Goal: Contribute content: Contribute content

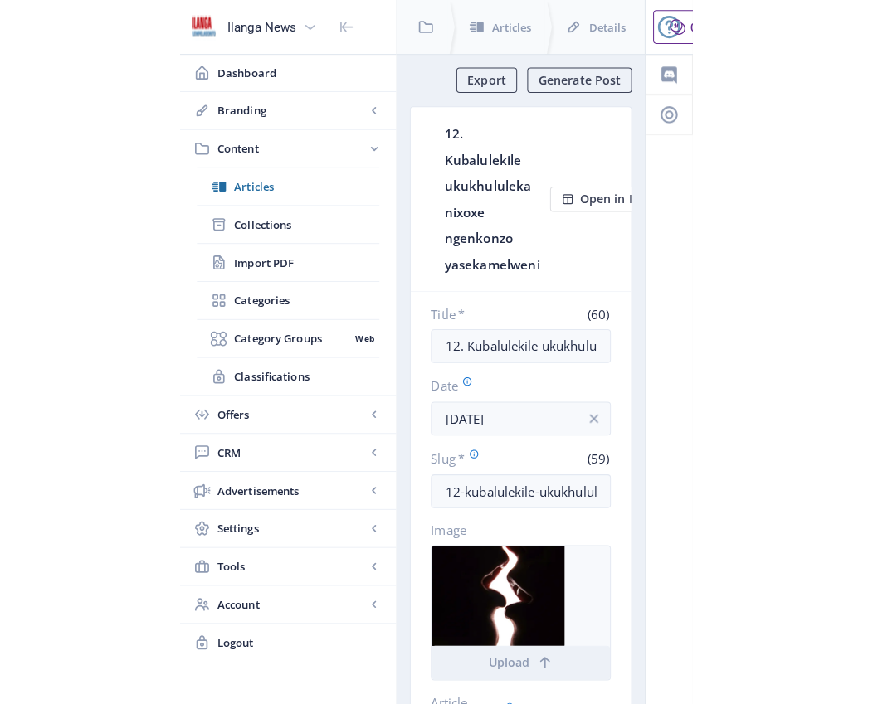
scroll to position [3, 0]
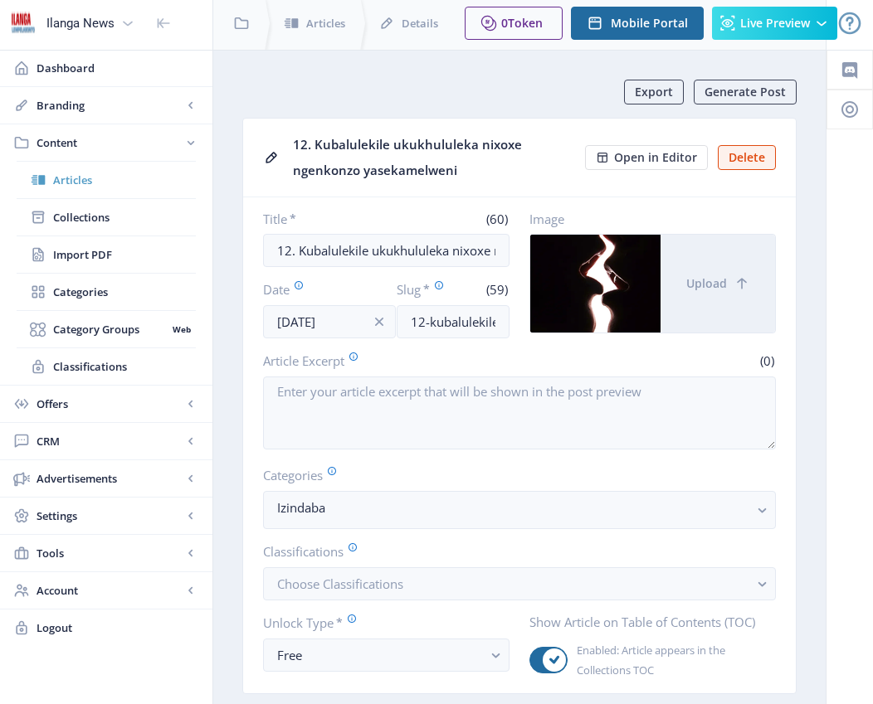
click at [79, 180] on span "Articles" at bounding box center [124, 180] width 143 height 17
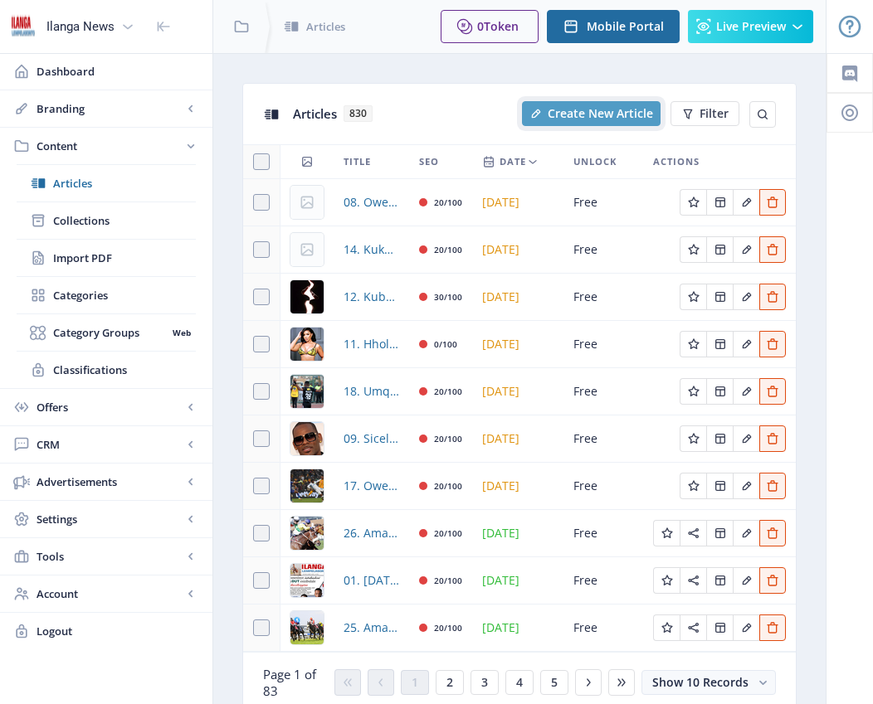
click at [503, 113] on span "Create New Article" at bounding box center [600, 113] width 105 height 13
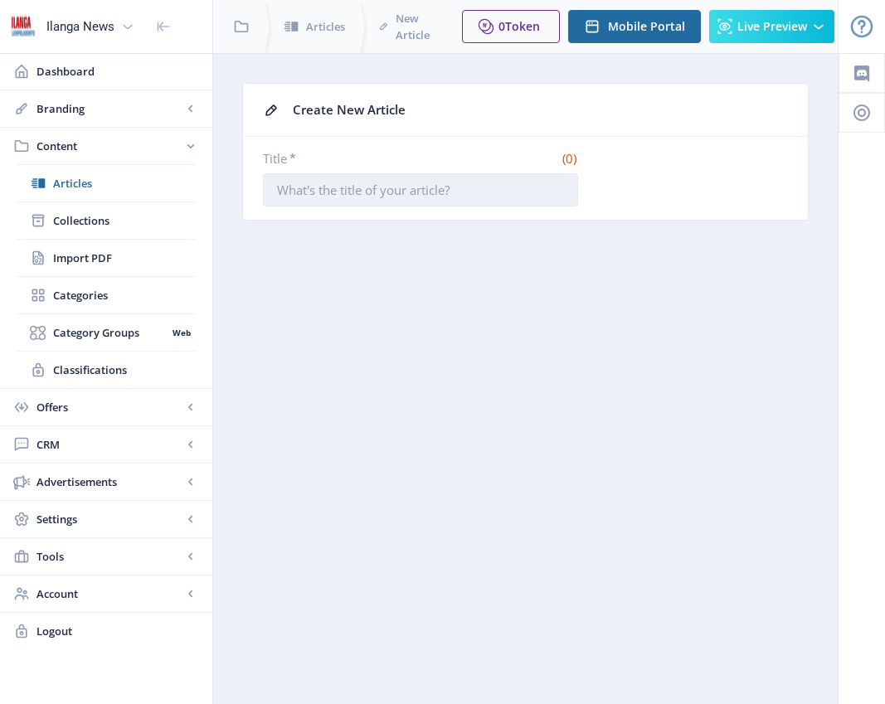
click at [490, 180] on input "Title *" at bounding box center [420, 189] width 315 height 33
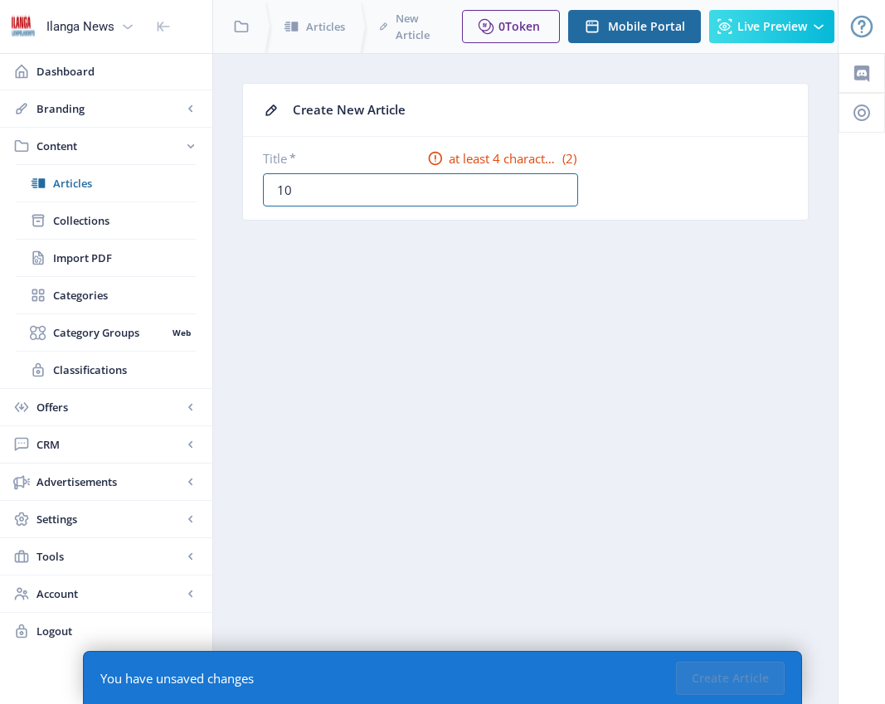
type input "10. Woza Nazo Mzala!"
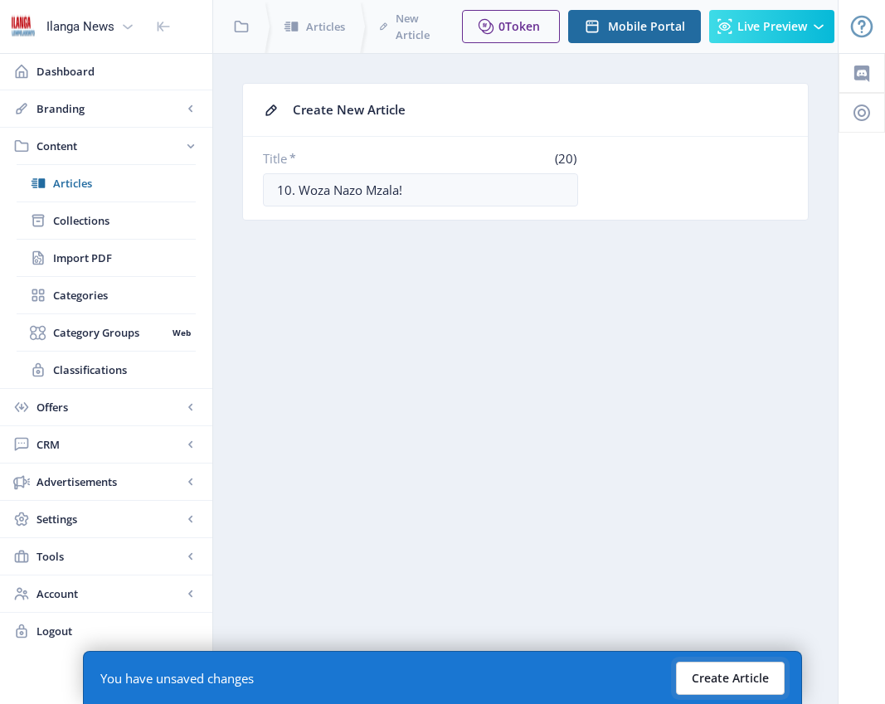
click at [503, 673] on button "Create Article" at bounding box center [730, 678] width 109 height 33
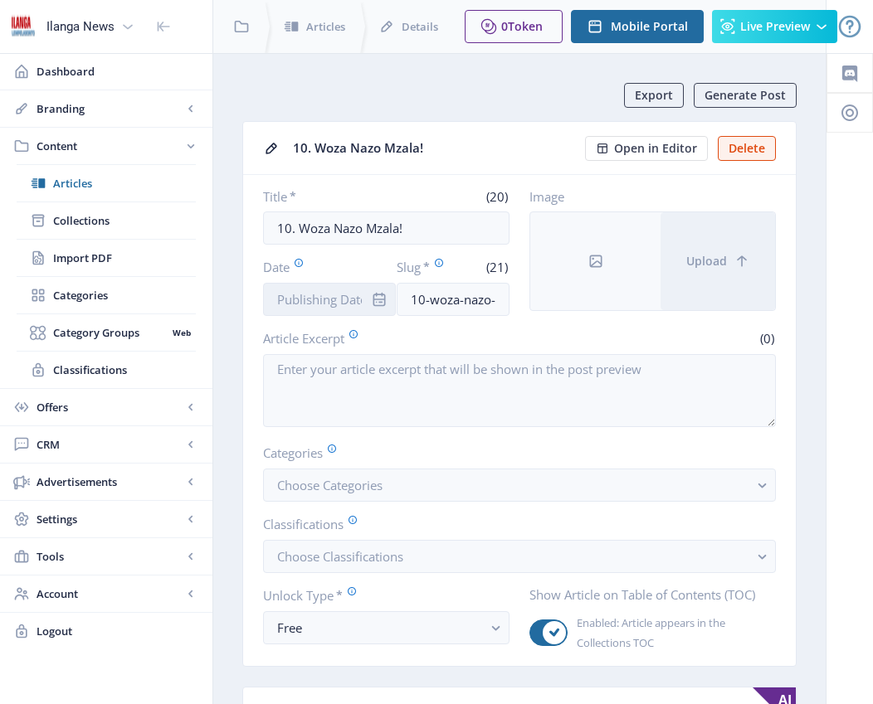
click at [338, 299] on input "Date" at bounding box center [329, 299] width 133 height 33
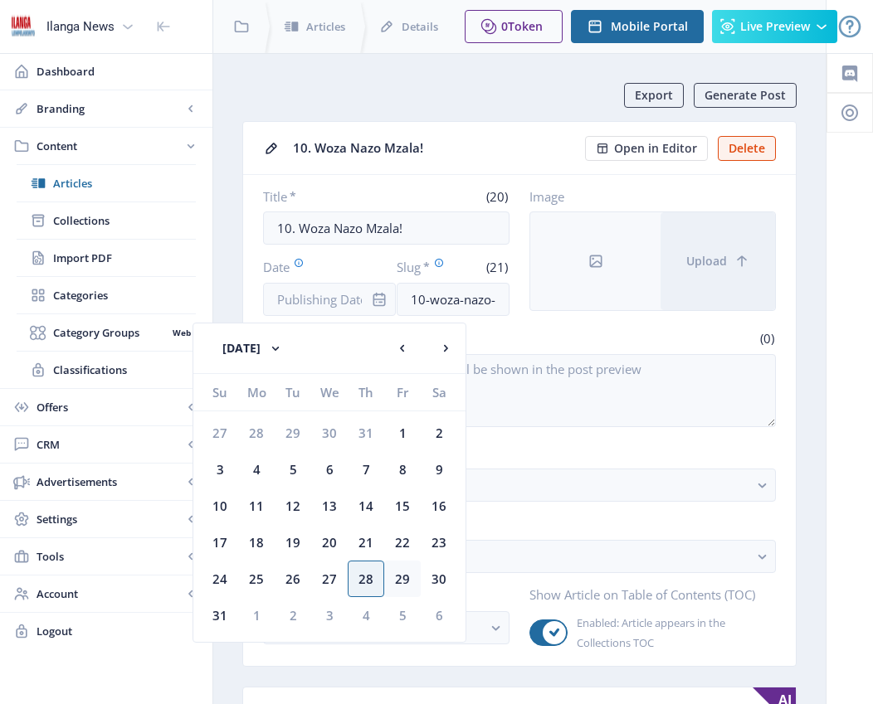
click at [407, 582] on div "29" at bounding box center [402, 579] width 37 height 37
type input "[DATE]"
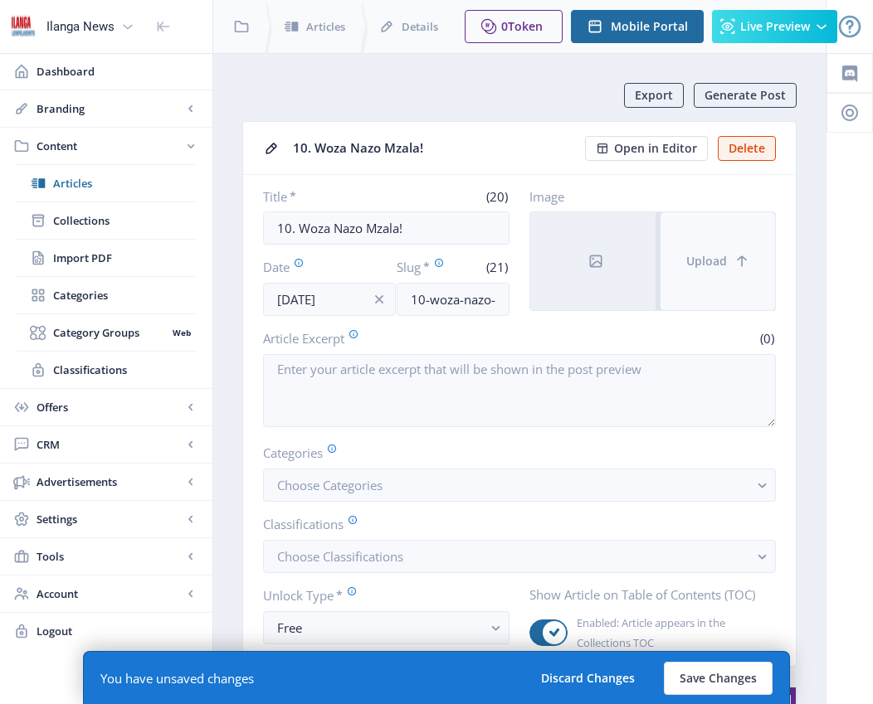
click at [503, 270] on button "Upload" at bounding box center [717, 261] width 114 height 98
click at [503, 288] on button "Upload" at bounding box center [717, 261] width 114 height 98
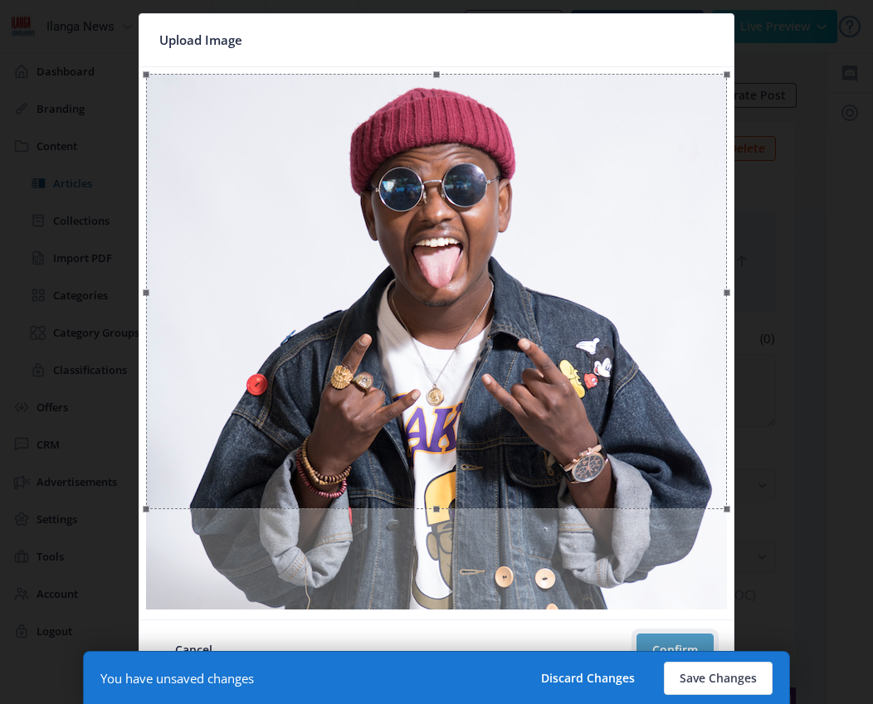
click at [503, 635] on button "Confirm" at bounding box center [674, 650] width 77 height 33
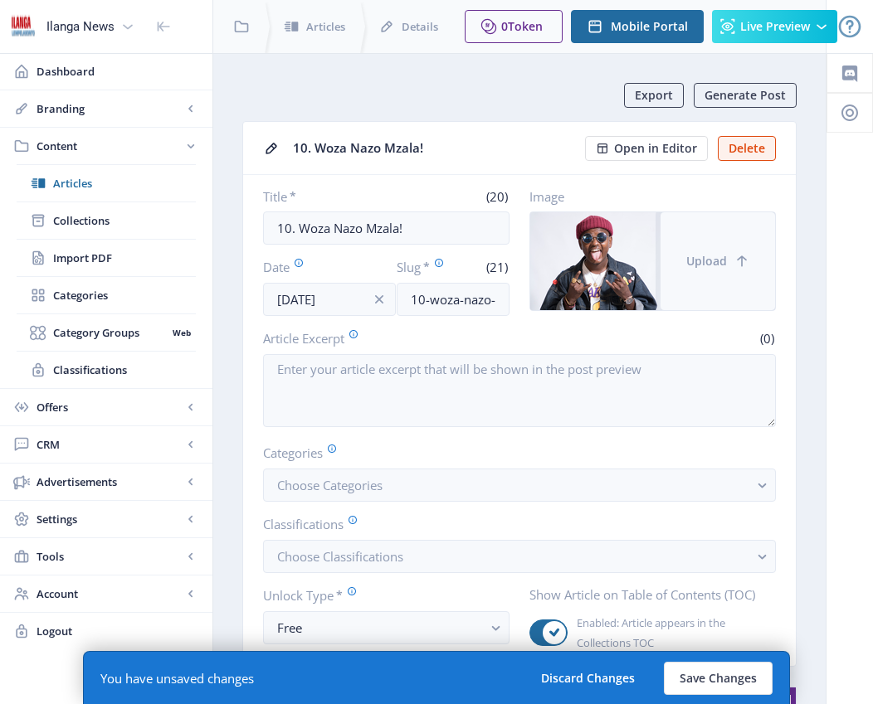
click at [503, 278] on button "Upload" at bounding box center [717, 261] width 114 height 98
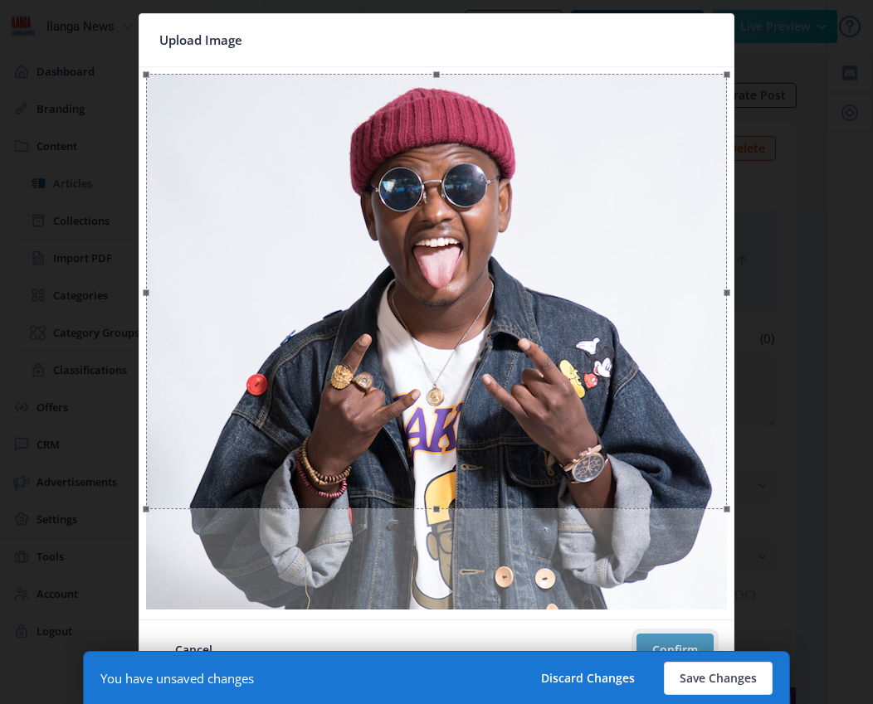
click at [503, 645] on button "Confirm" at bounding box center [674, 650] width 77 height 33
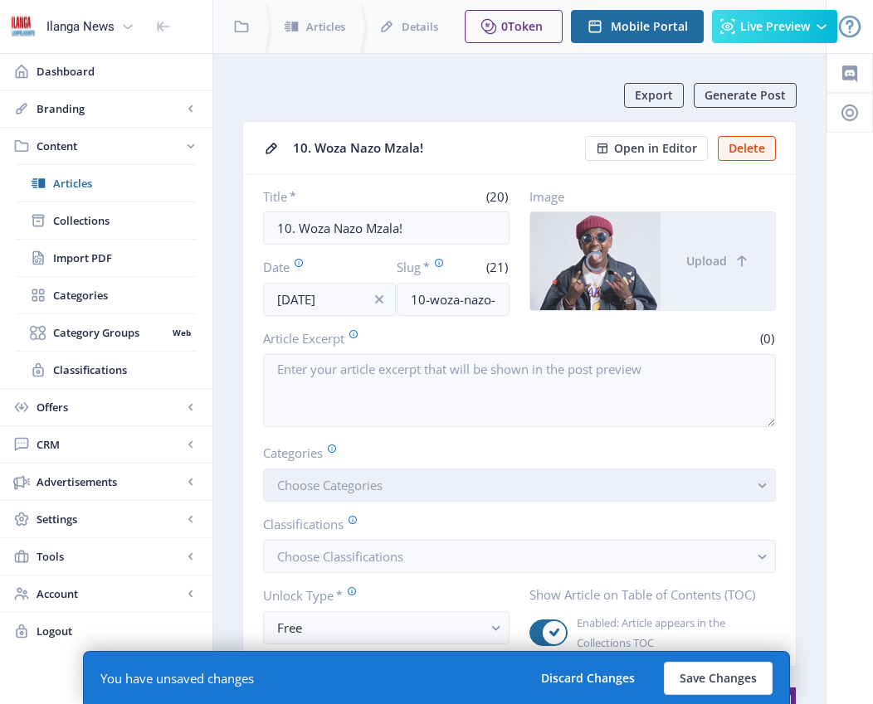
click at [373, 489] on span "Choose Categories" at bounding box center [329, 485] width 105 height 17
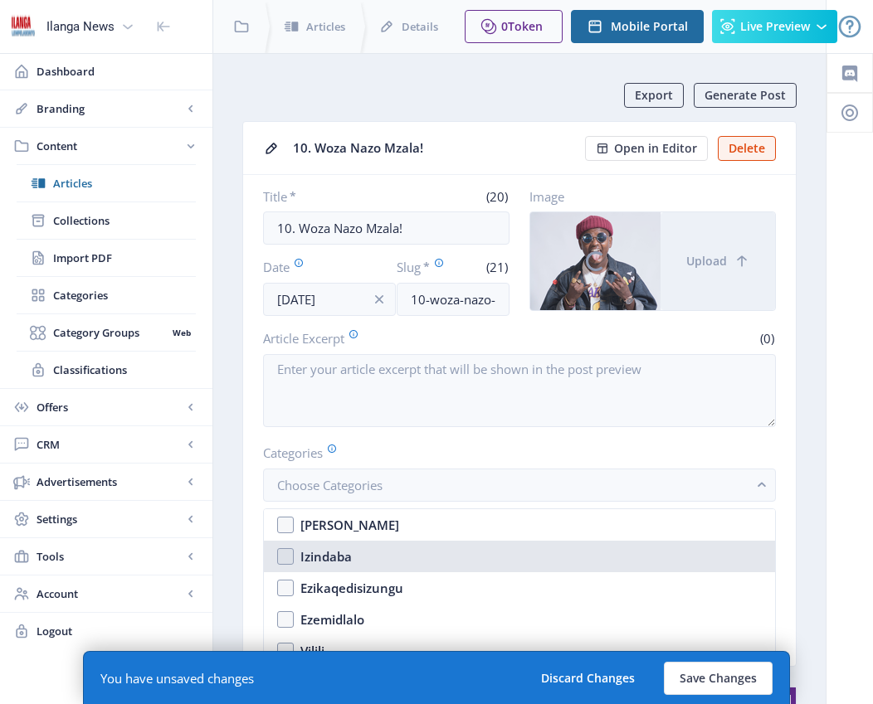
click at [287, 556] on nb-option "Izindaba" at bounding box center [519, 557] width 511 height 32
checkbox input "false"
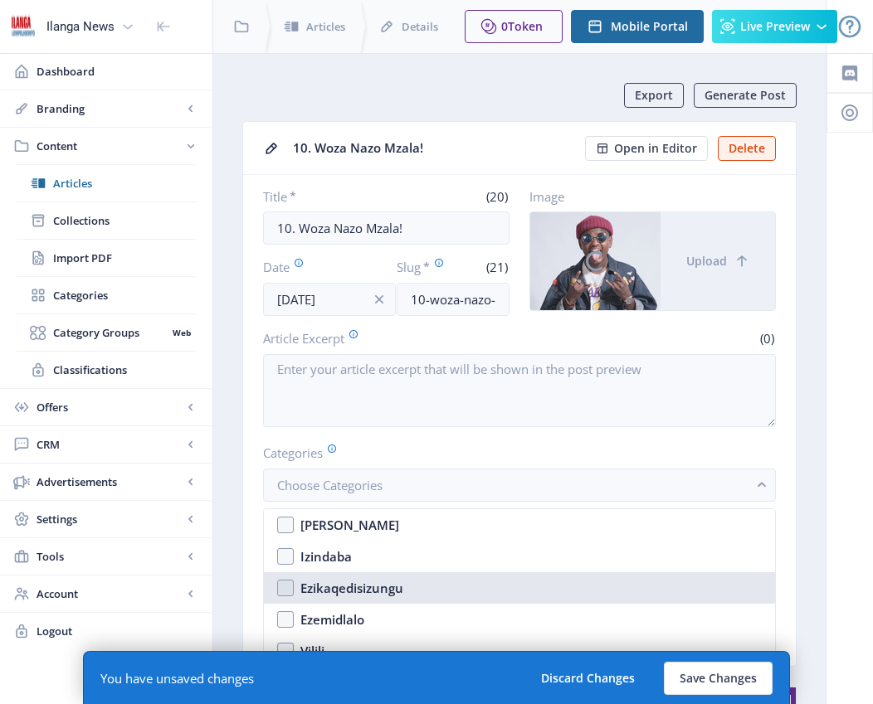
click at [291, 593] on nb-option "Ezikaqedisizungu" at bounding box center [519, 588] width 511 height 32
checkbox input "true"
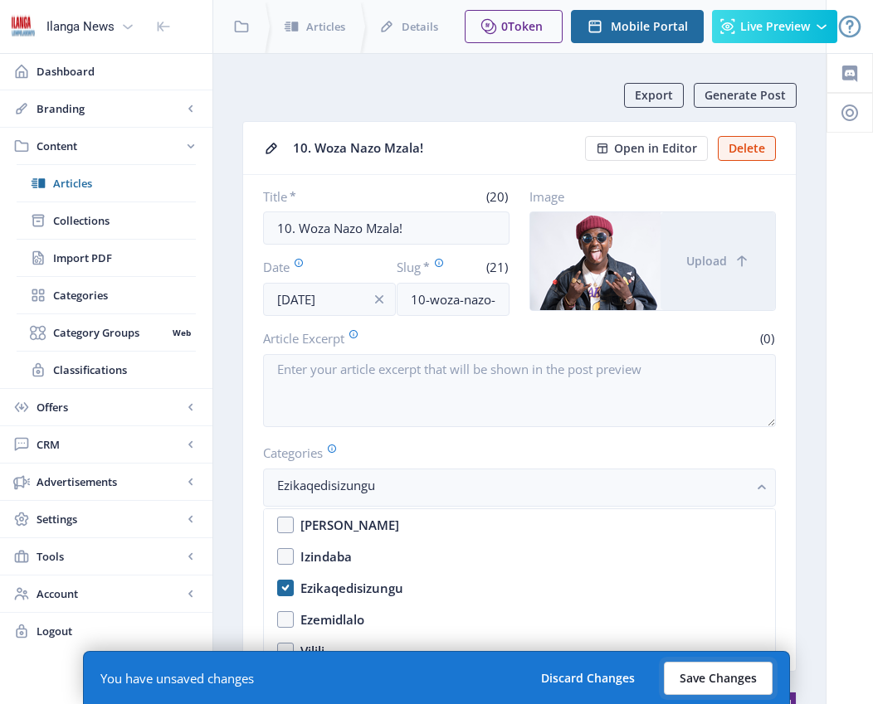
click at [503, 675] on button "Save Changes" at bounding box center [718, 678] width 109 height 33
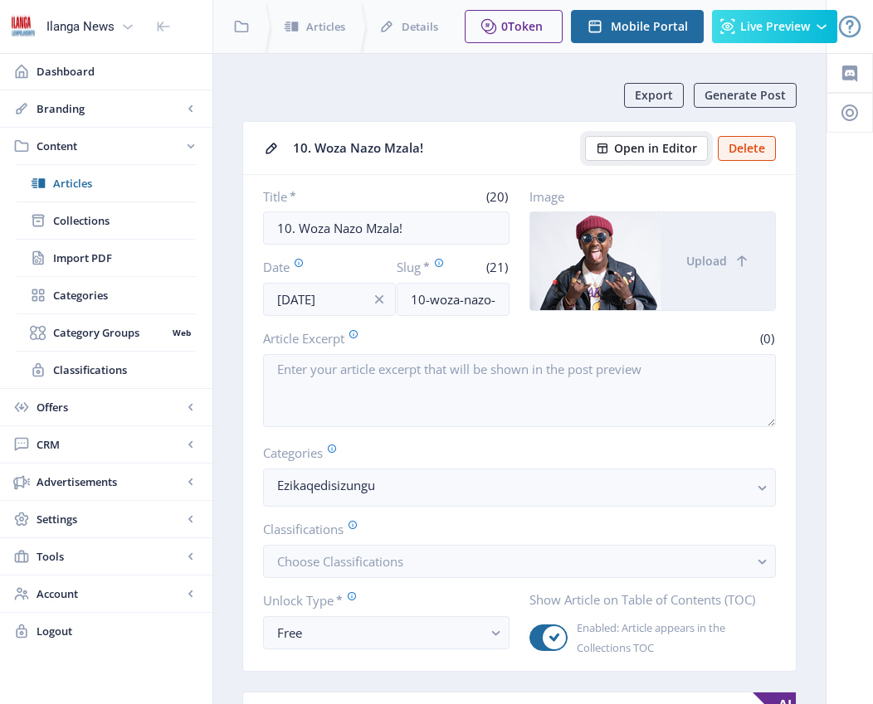
click at [503, 144] on span "Open in Editor" at bounding box center [655, 148] width 83 height 13
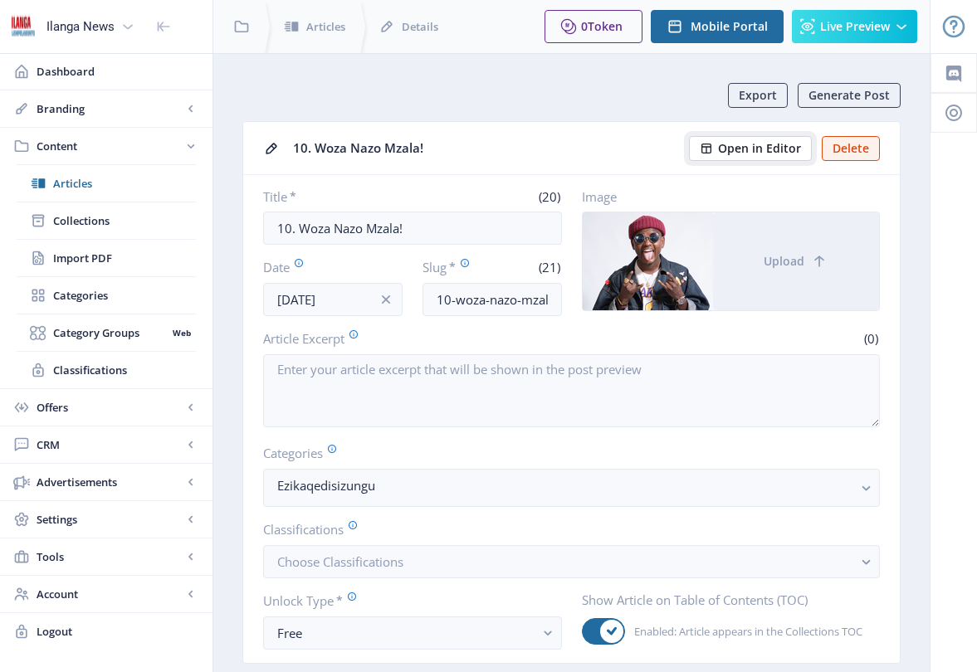
click at [503, 147] on span "Open in Editor" at bounding box center [759, 148] width 83 height 13
